Goal: Check status: Check status

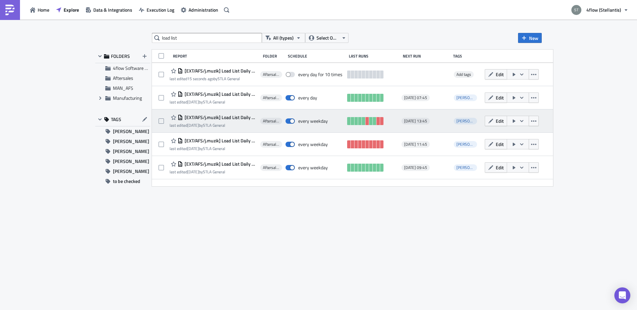
click at [238, 115] on span "[EXT/AFS/j.muzik] Load List Daily 13:45 - Escalation 3" at bounding box center [220, 118] width 74 height 6
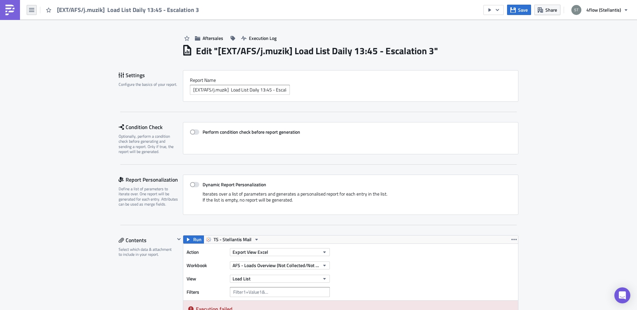
click at [35, 10] on button "button" at bounding box center [32, 10] width 10 height 10
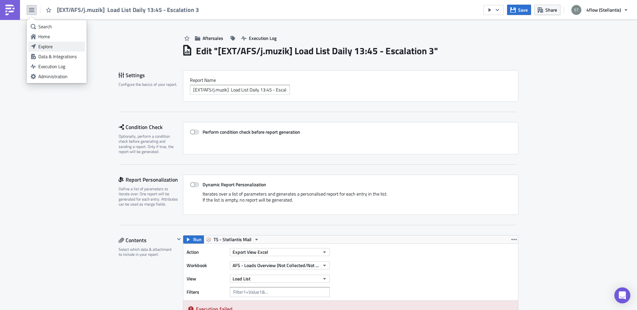
click at [57, 50] on link "Explore" at bounding box center [56, 47] width 57 height 10
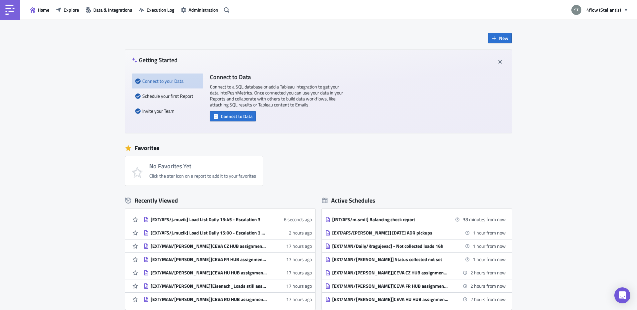
click at [162, 15] on div "Home Explore Data & Integrations Execution Log Administration" at bounding box center [115, 10] width 231 height 20
click at [165, 14] on button "Execution Log" at bounding box center [157, 10] width 42 height 10
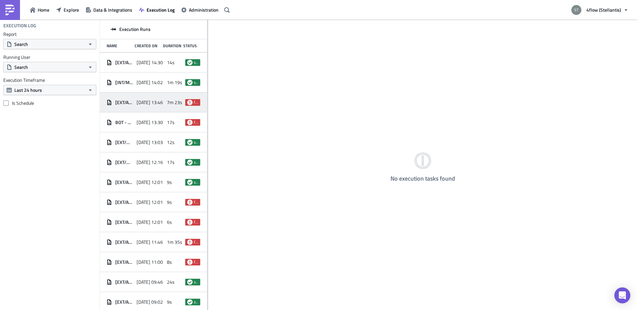
click at [162, 103] on div "[EXT/AFS/j.muzik] Load List Daily 13:45 - Escalation 3 [DATE] 13:46 7m 23s fail…" at bounding box center [153, 103] width 107 height 20
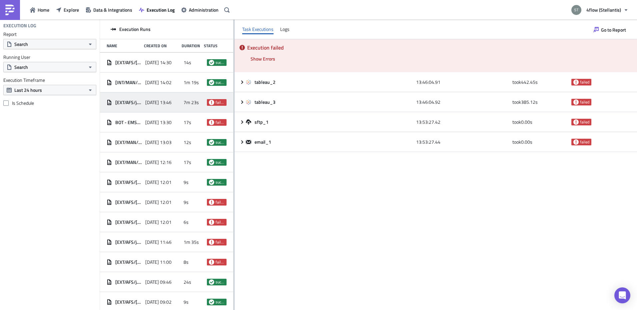
drag, startPoint x: 207, startPoint y: 99, endPoint x: 238, endPoint y: 80, distance: 35.9
click at [234, 80] on div at bounding box center [233, 166] width 1 height 292
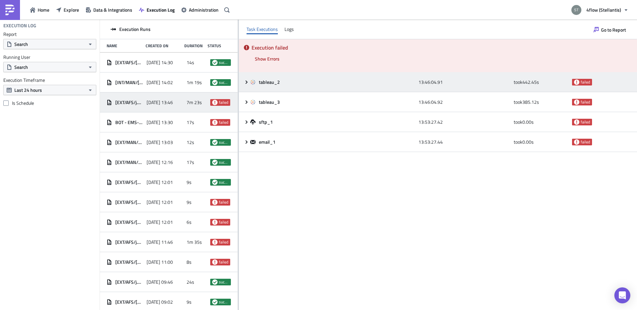
click at [246, 83] on icon at bounding box center [246, 82] width 5 height 5
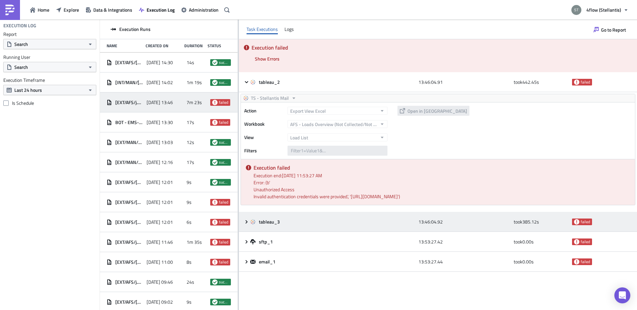
click at [245, 225] on icon at bounding box center [246, 221] width 5 height 5
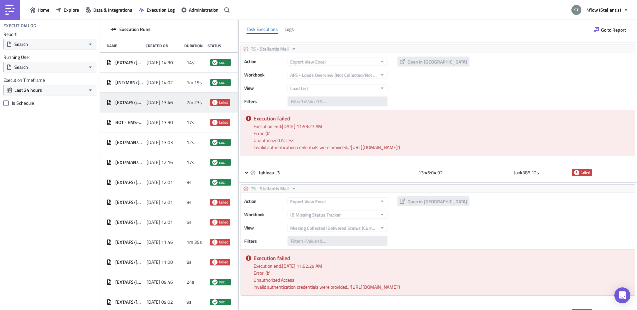
scroll to position [96, 0]
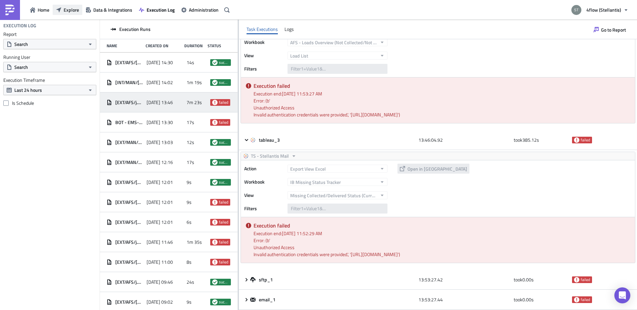
click at [65, 10] on span "Explore" at bounding box center [71, 9] width 15 height 7
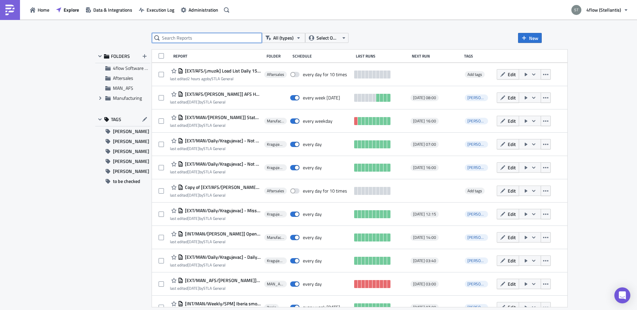
click at [175, 40] on input "text" at bounding box center [207, 38] width 110 height 10
type input "load list"
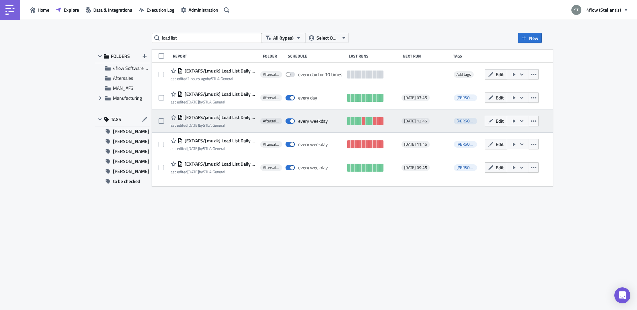
click at [239, 118] on span "[EXT/AFS/j.muzik] Load List Daily 13:45 - Escalation 3" at bounding box center [220, 118] width 74 height 6
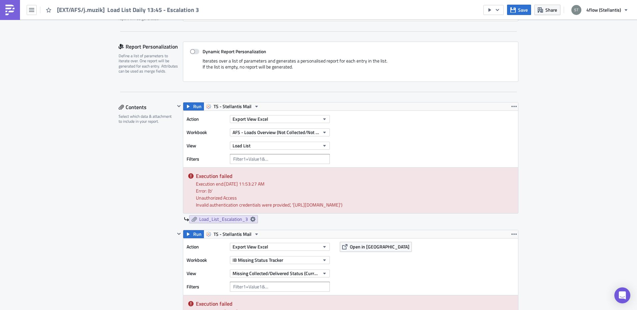
scroll to position [300, 0]
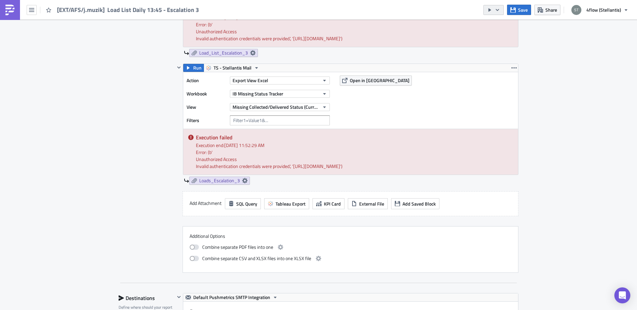
click at [500, 8] on icon "button" at bounding box center [497, 9] width 5 height 5
click at [504, 37] on div "Run Report" at bounding box center [514, 36] width 52 height 7
click at [558, 105] on div "Aftersales Execution Log Edit " [EXT/AFS/j.muzik] Load List Daily 13:45 - Escal…" at bounding box center [318, 238] width 637 height 1036
click at [142, 154] on div "Contents Select which data & attachment to include in your report." at bounding box center [147, 104] width 56 height 337
drag, startPoint x: 564, startPoint y: 95, endPoint x: 397, endPoint y: 115, distance: 168.3
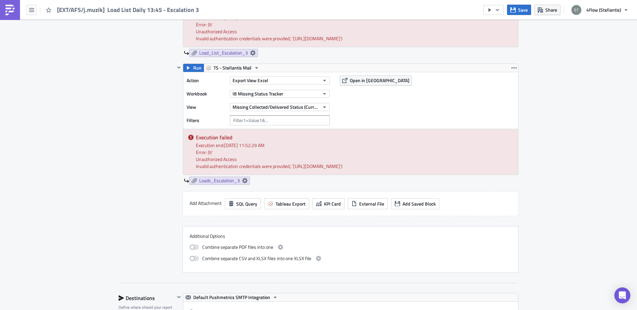
click at [564, 96] on div "Aftersales Execution Log Edit " [EXT/AFS/j.muzik] Load List Daily 13:45 - Escal…" at bounding box center [318, 238] width 637 height 1036
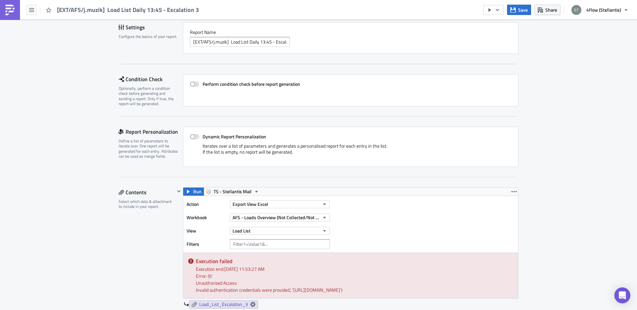
scroll to position [0, 0]
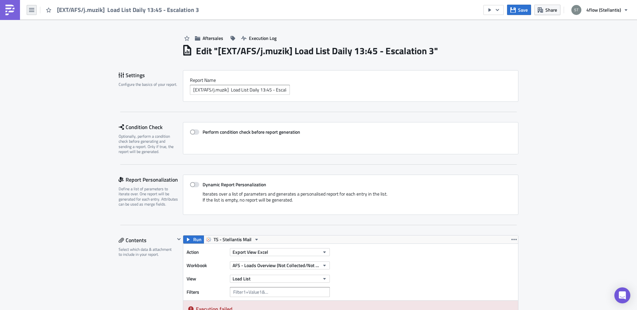
click at [28, 9] on button "button" at bounding box center [32, 10] width 10 height 10
click at [55, 35] on div "Home" at bounding box center [60, 36] width 44 height 7
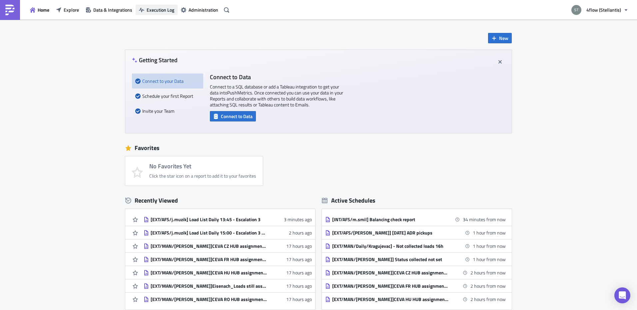
click at [163, 13] on button "Execution Log" at bounding box center [157, 10] width 42 height 10
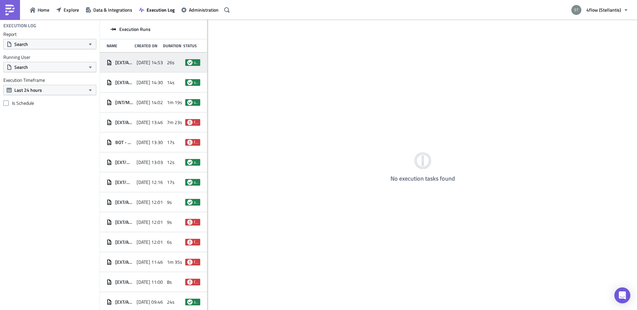
click at [141, 62] on span "2025-08-25 14:53" at bounding box center [150, 63] width 26 height 6
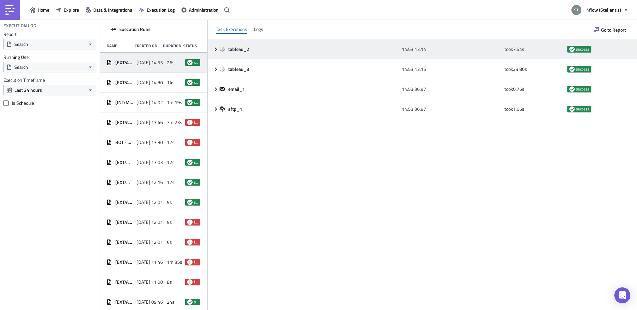
click at [215, 51] on icon at bounding box center [215, 49] width 5 height 5
